Goal: Information Seeking & Learning: Learn about a topic

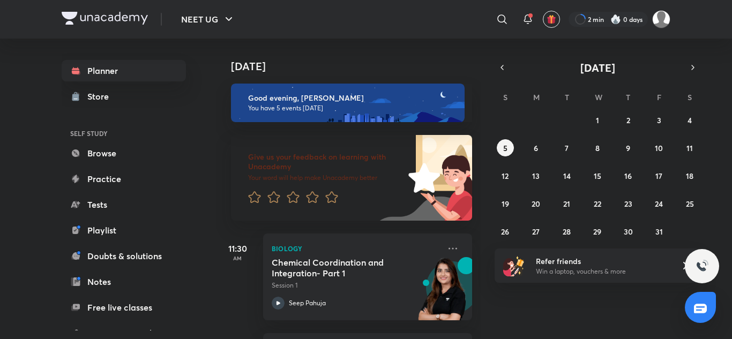
click at [502, 59] on div "[DATE] Good evening, [PERSON_NAME] You have 5 events [DATE] Give us your feedba…" at bounding box center [473, 189] width 514 height 301
click at [500, 73] on button "button" at bounding box center [502, 67] width 15 height 15
click at [604, 153] on button "10" at bounding box center [597, 147] width 17 height 17
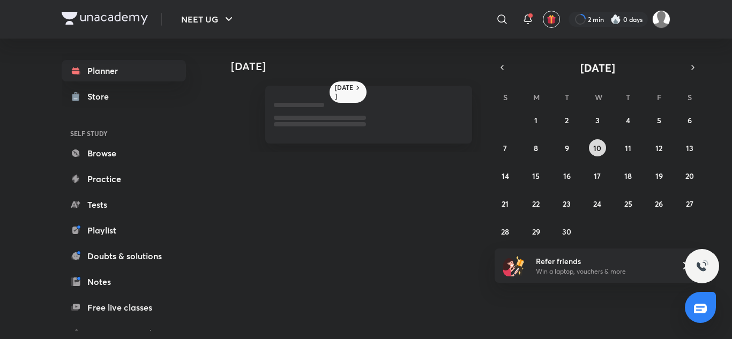
click at [604, 153] on button "10" at bounding box center [597, 147] width 17 height 17
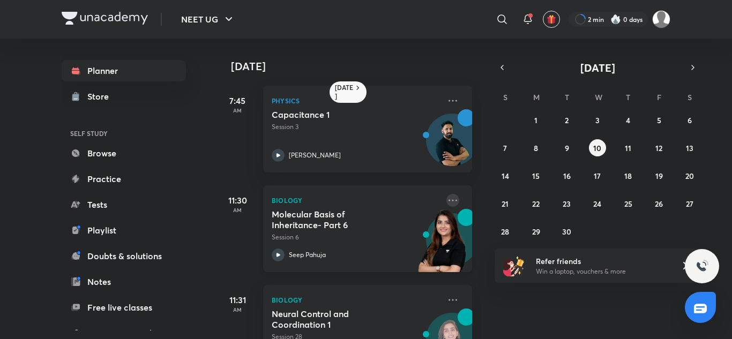
click at [446, 199] on icon at bounding box center [452, 200] width 13 height 13
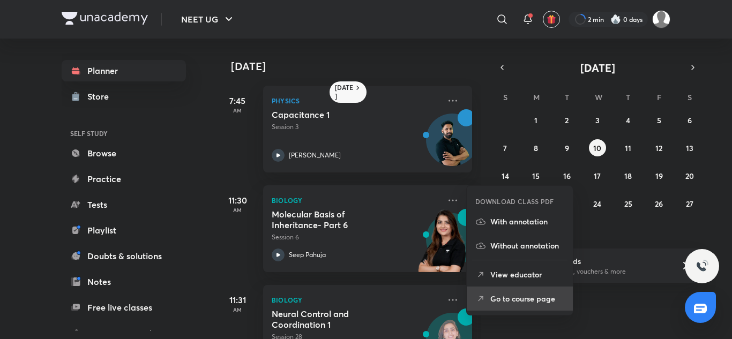
click at [494, 290] on li "Go to course page" at bounding box center [520, 299] width 106 height 24
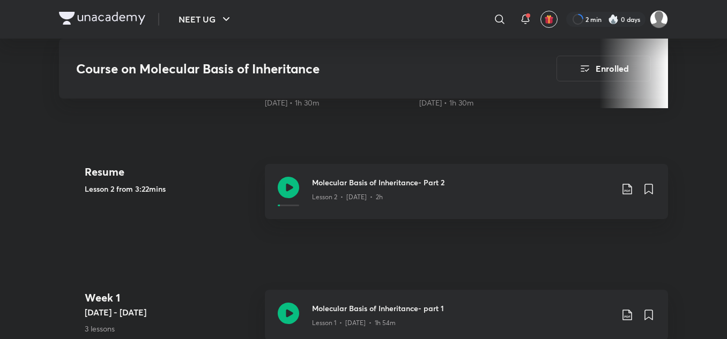
scroll to position [452, 0]
